Goal: Communication & Community: Answer question/provide support

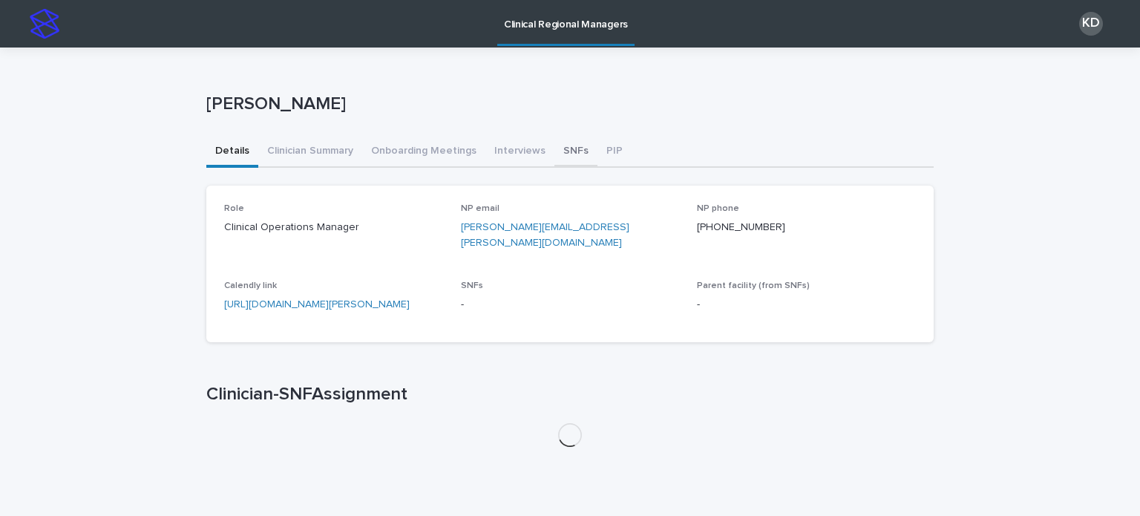
click at [557, 152] on button "SNFs" at bounding box center [575, 152] width 43 height 31
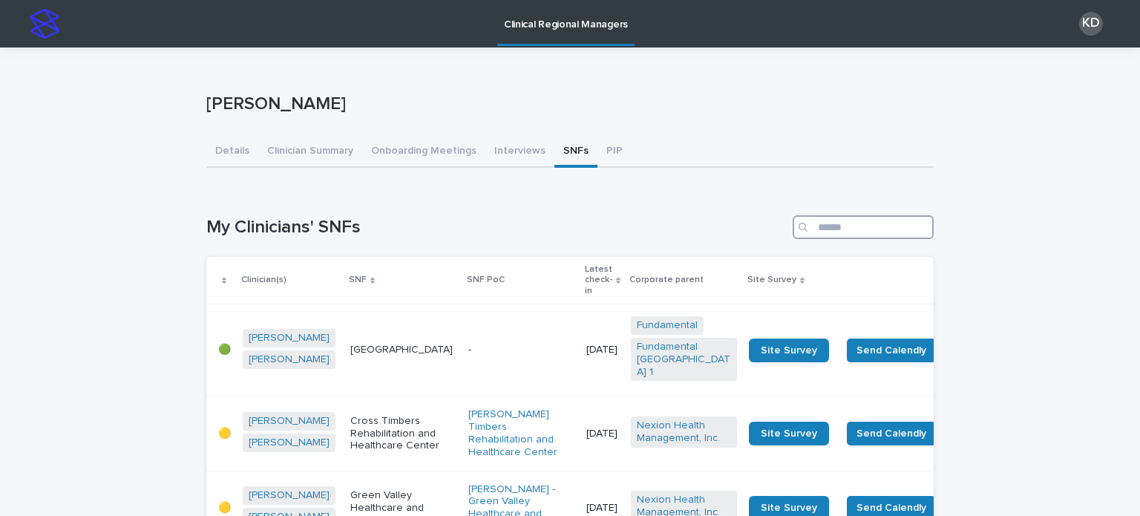
click at [834, 233] on input "Search" at bounding box center [863, 227] width 141 height 24
type input "*"
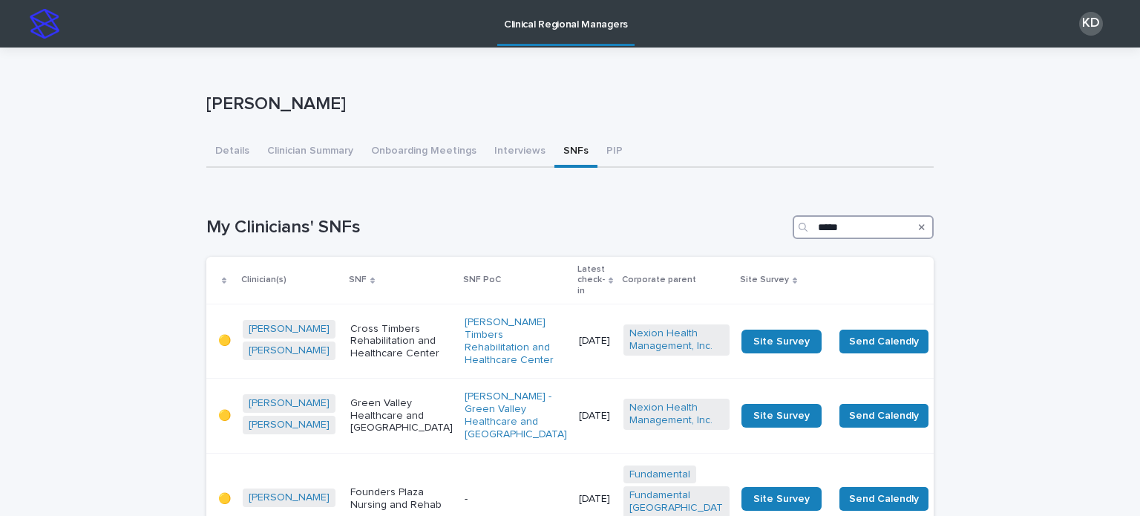
type input "*****"
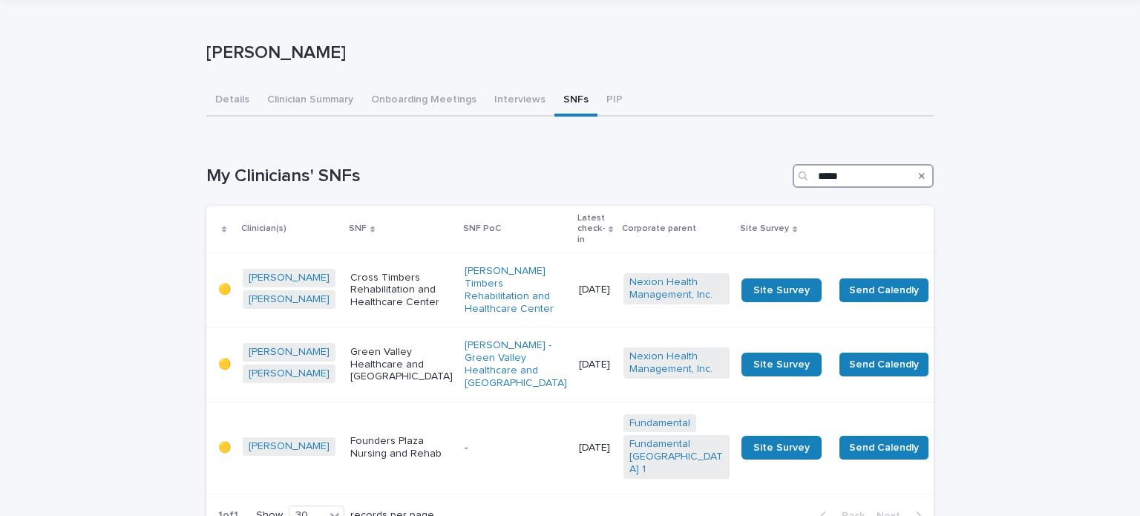
scroll to position [148, 0]
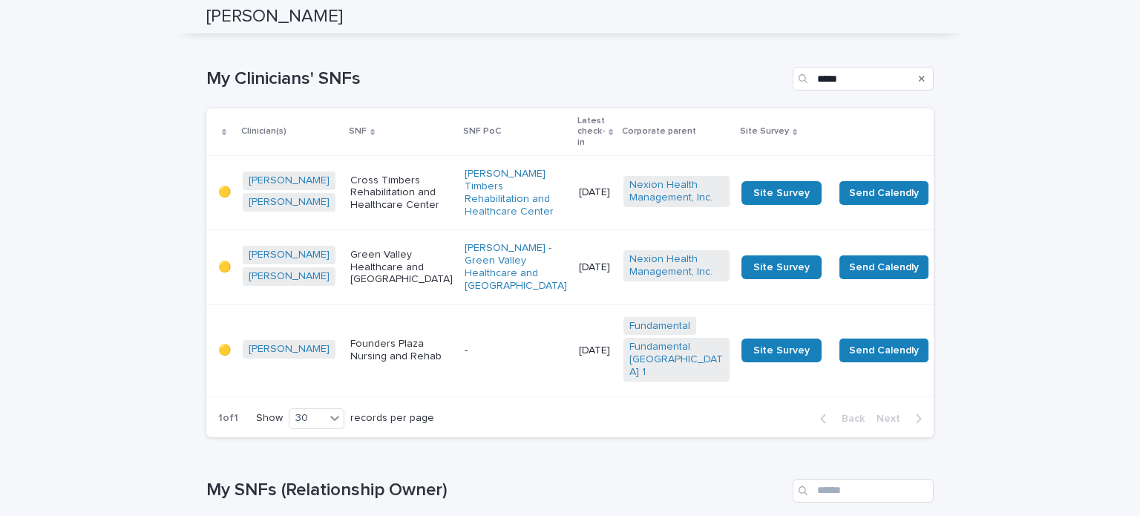
click at [465, 357] on p "-" at bounding box center [516, 350] width 102 height 13
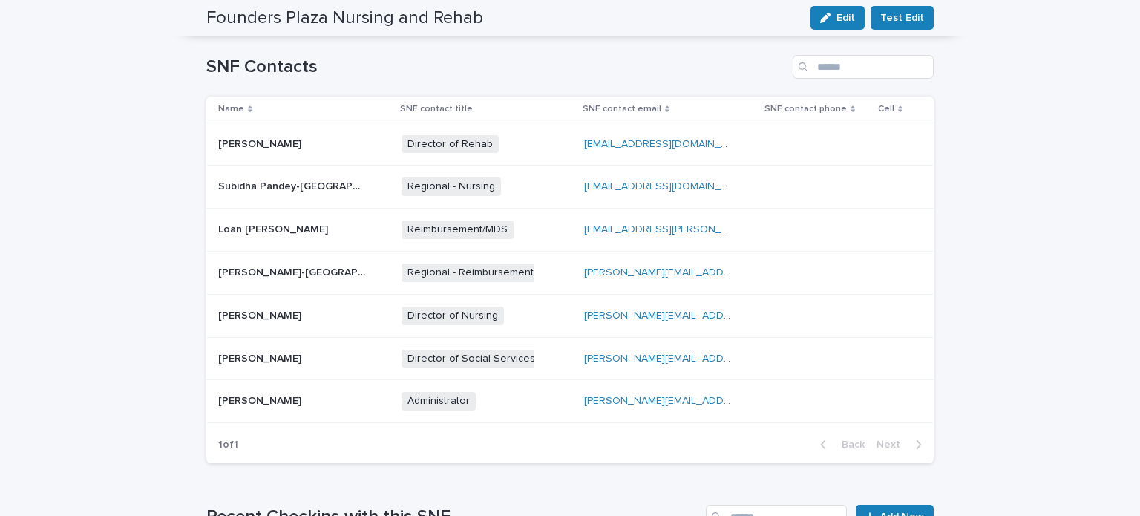
scroll to position [532, 0]
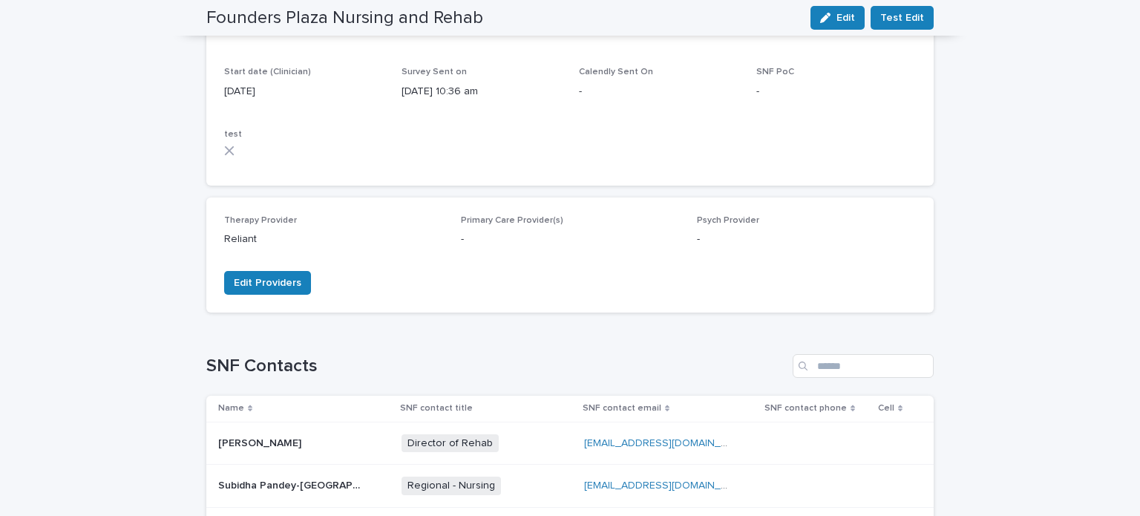
drag, startPoint x: 500, startPoint y: 234, endPoint x: 427, endPoint y: 246, distance: 73.8
click at [401, 243] on p "Reliant" at bounding box center [333, 240] width 219 height 16
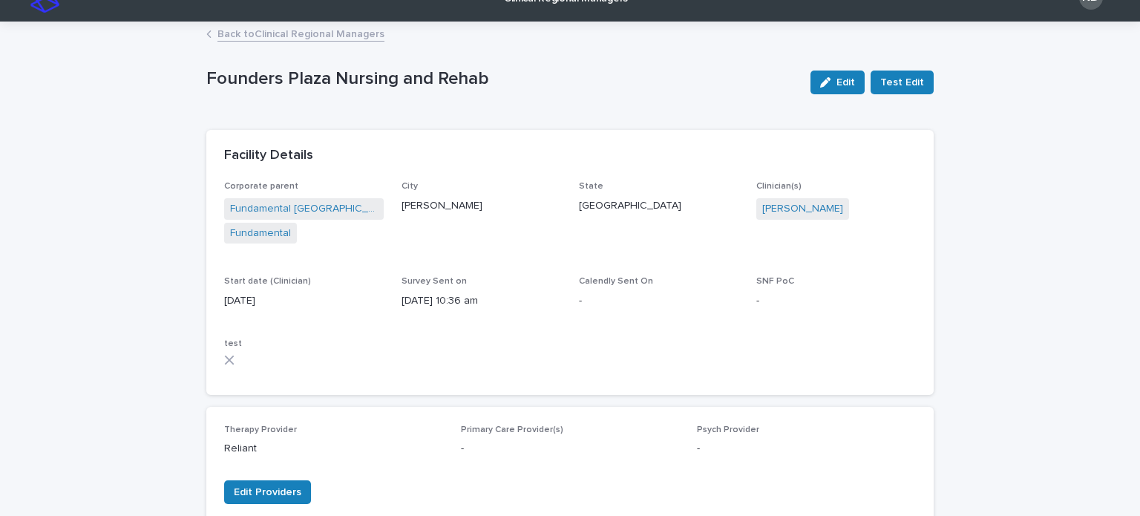
scroll to position [0, 0]
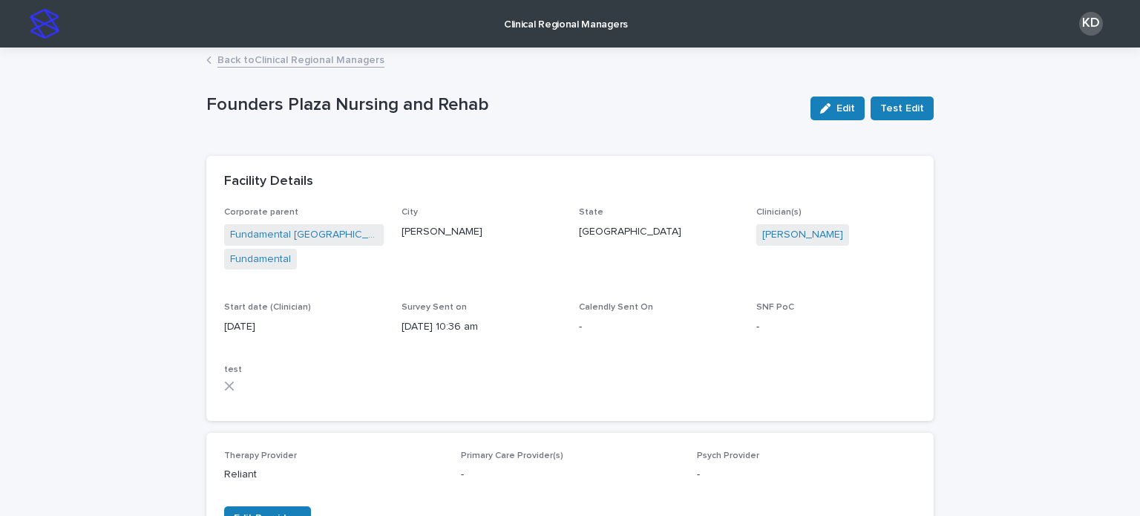
click at [301, 53] on link "Back to Clinical Regional Managers" at bounding box center [300, 58] width 167 height 17
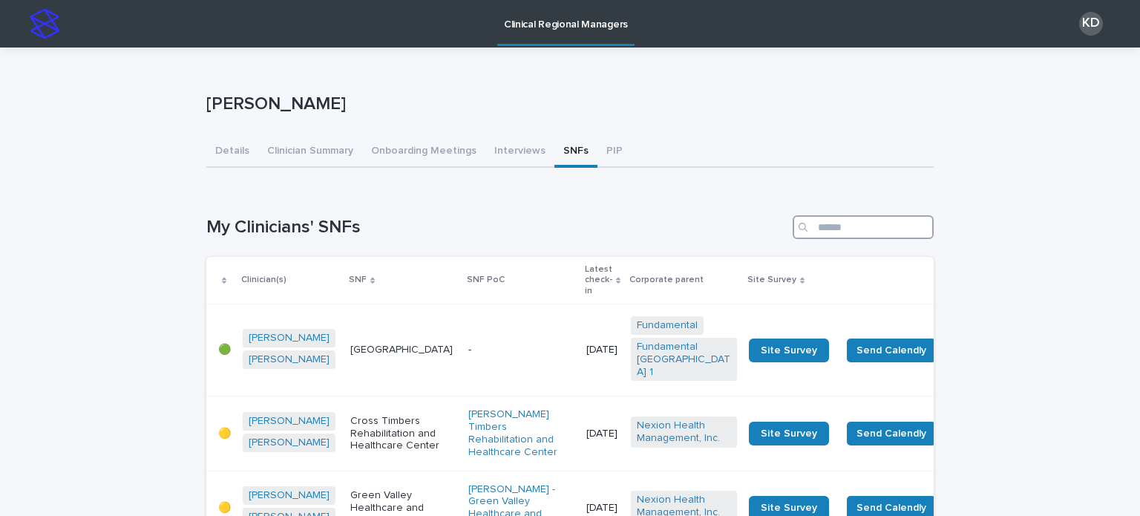
click at [846, 237] on input "Search" at bounding box center [863, 227] width 141 height 24
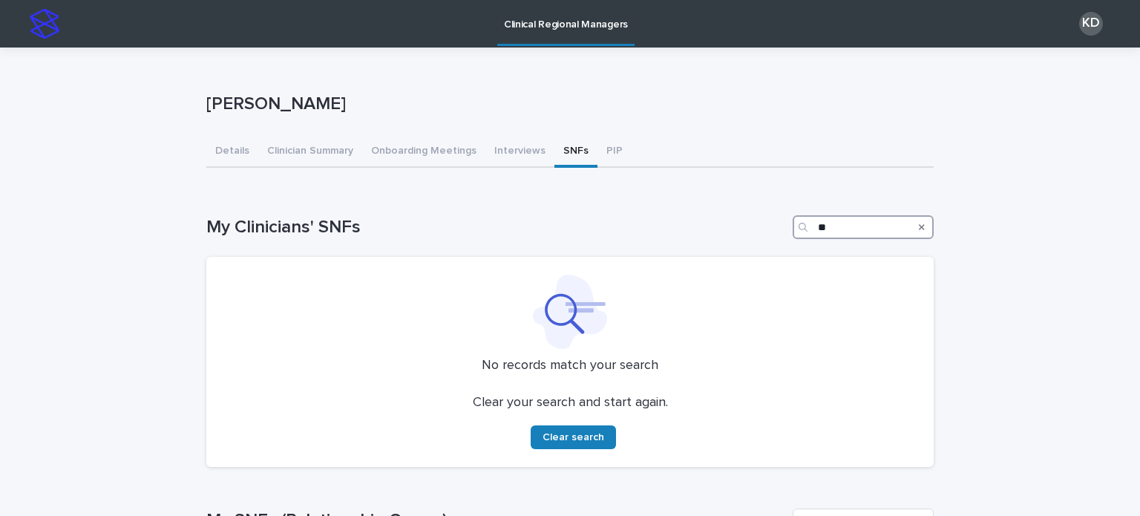
type input "*"
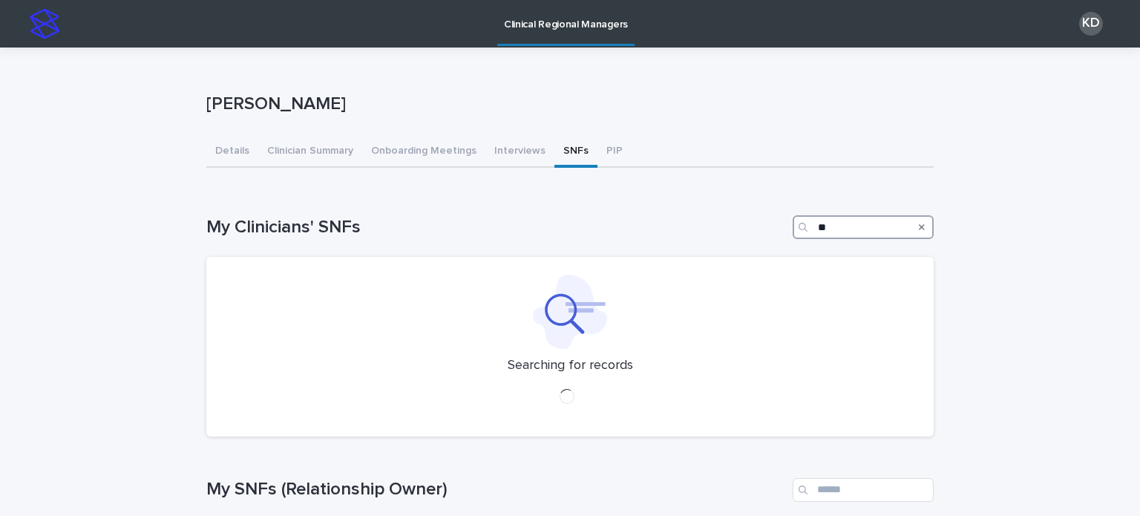
type input "*"
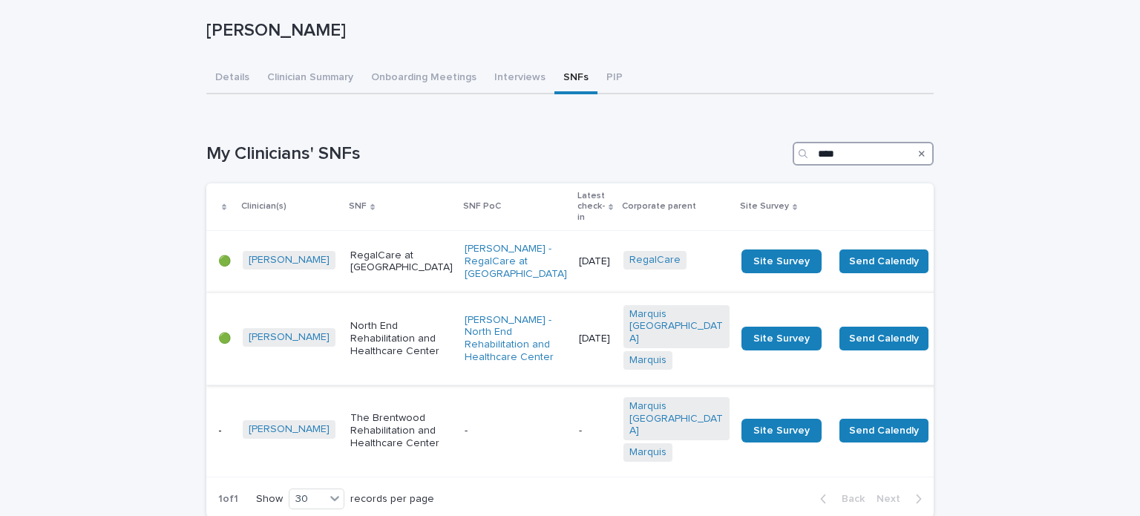
scroll to position [74, 0]
type input "****"
click at [364, 345] on p "North End Rehabilitation and Healthcare Center" at bounding box center [401, 337] width 102 height 37
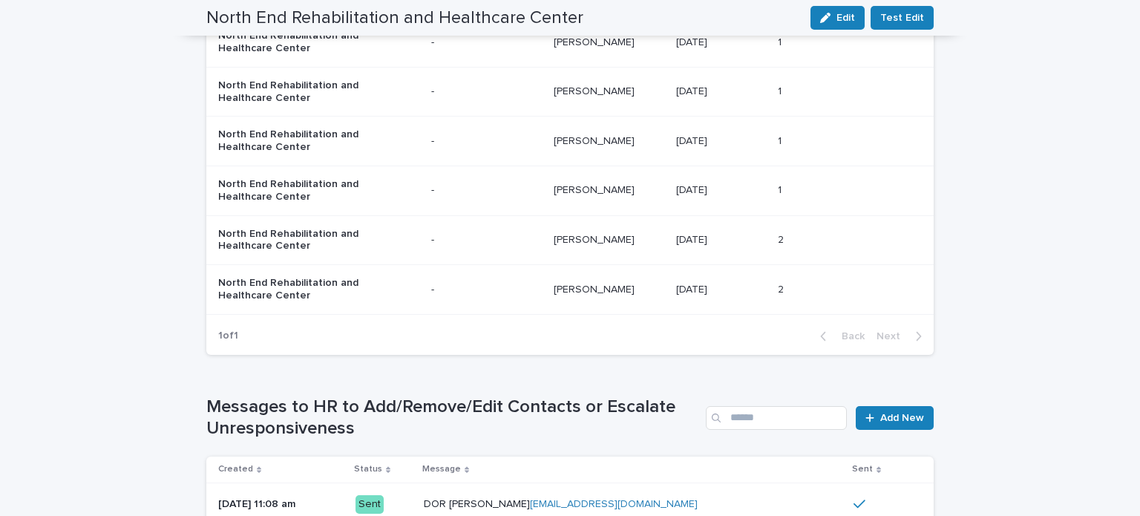
scroll to position [1429, 0]
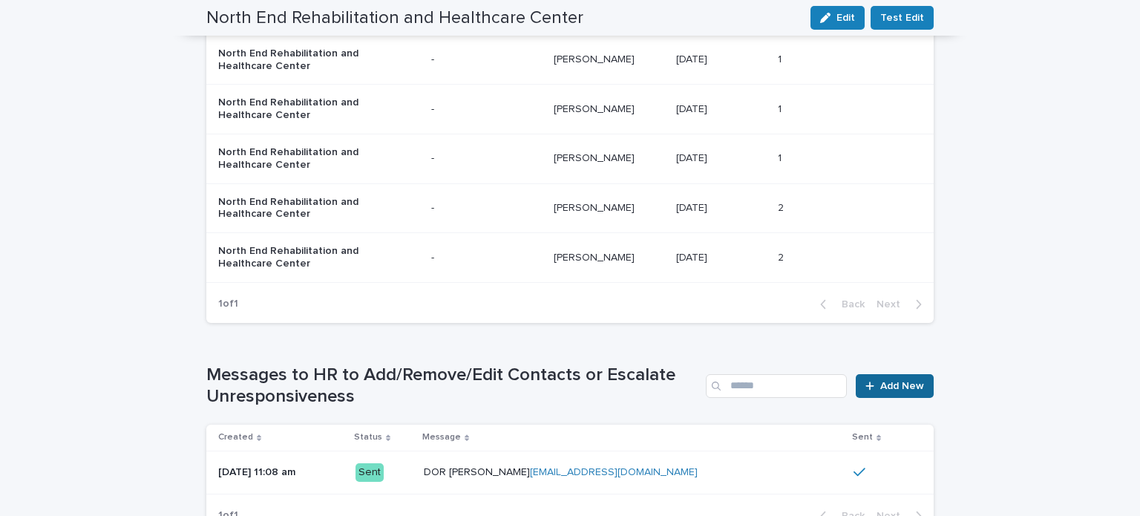
click at [880, 383] on span "Add New" at bounding box center [902, 386] width 44 height 10
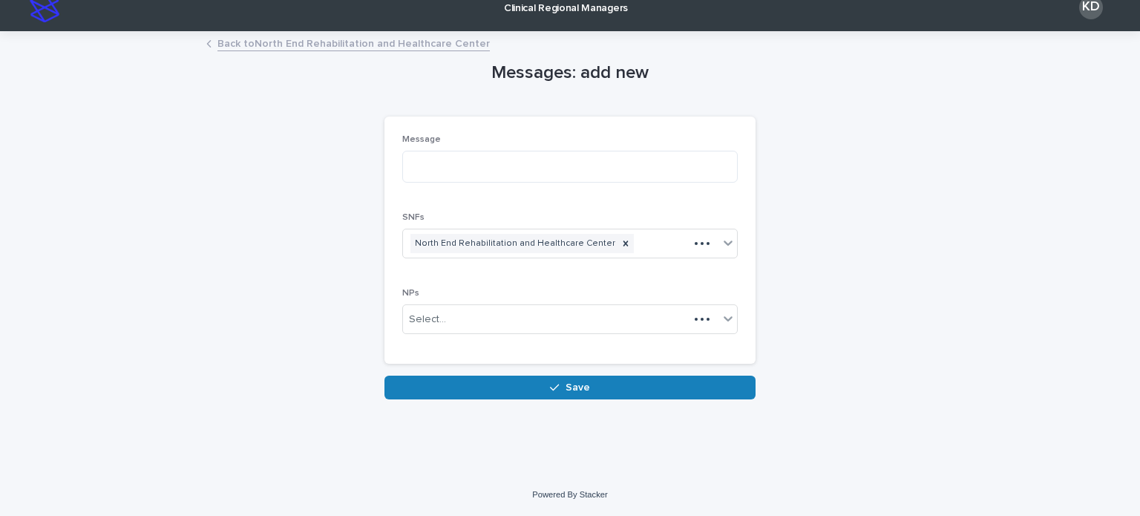
scroll to position [14, 0]
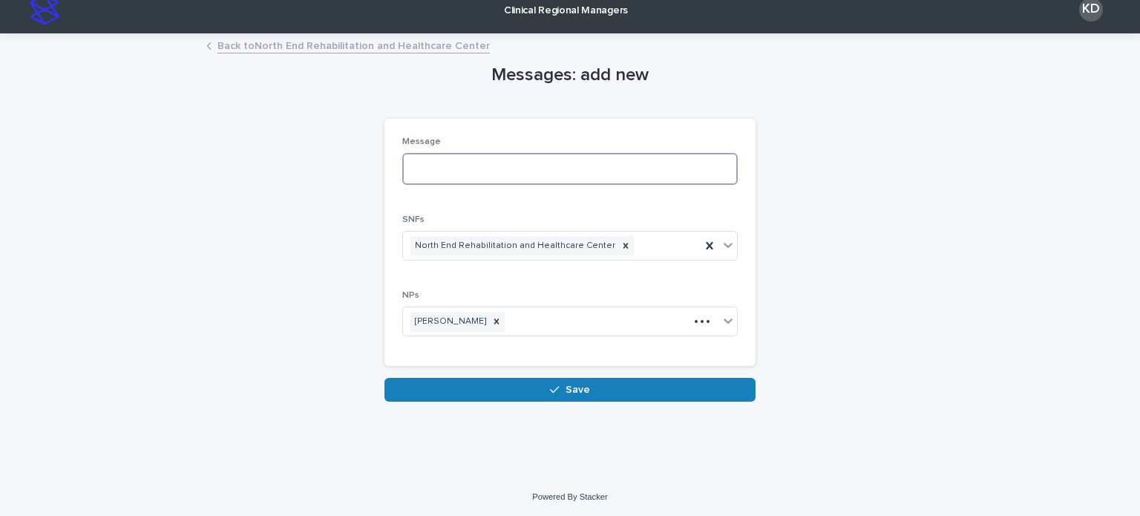
click at [481, 168] on textarea at bounding box center [569, 169] width 335 height 32
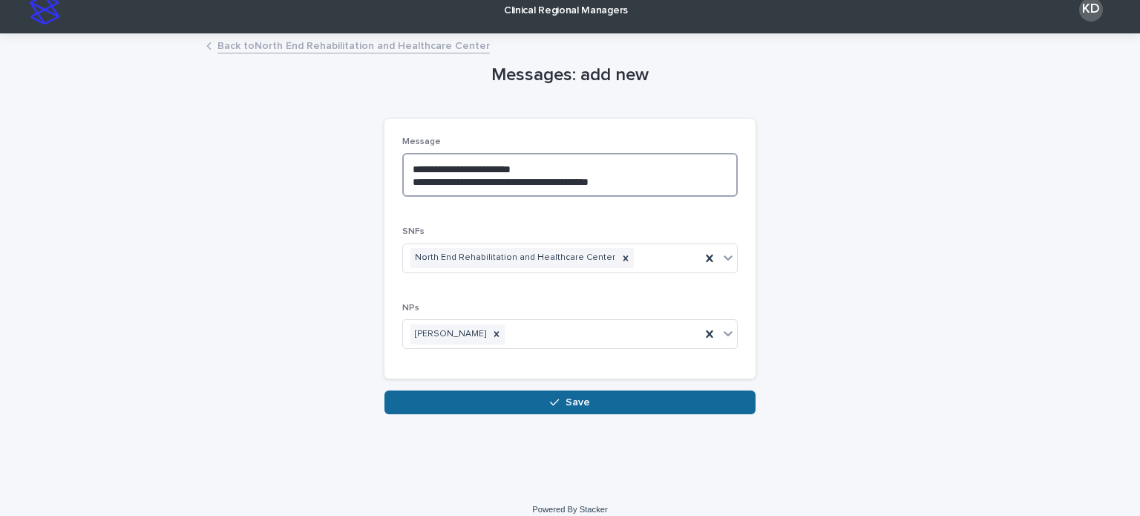
type textarea "**********"
click at [537, 394] on button "Save" at bounding box center [569, 402] width 371 height 24
